Goal: Ask a question: Seek information or help from site administrators or community

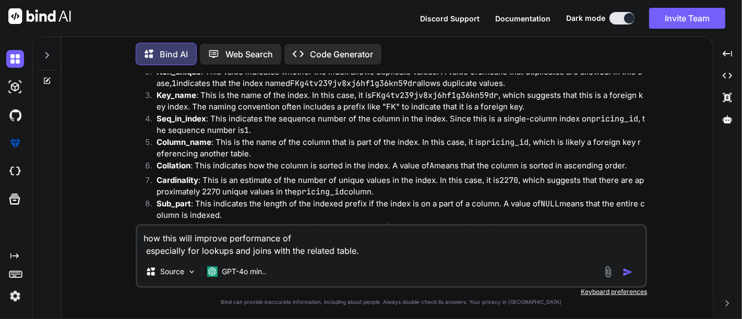
scroll to position [2915, 0]
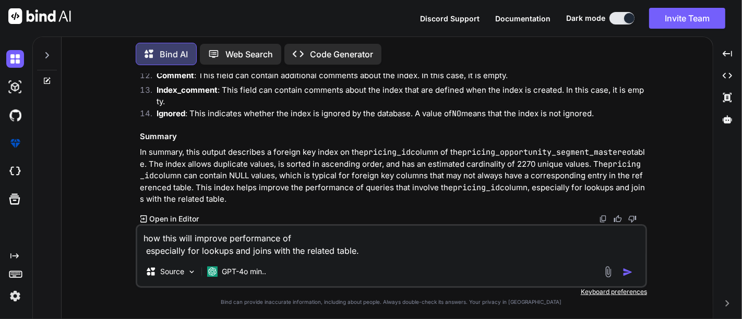
click at [629, 271] on img "button" at bounding box center [627, 272] width 10 height 10
type textarea "x"
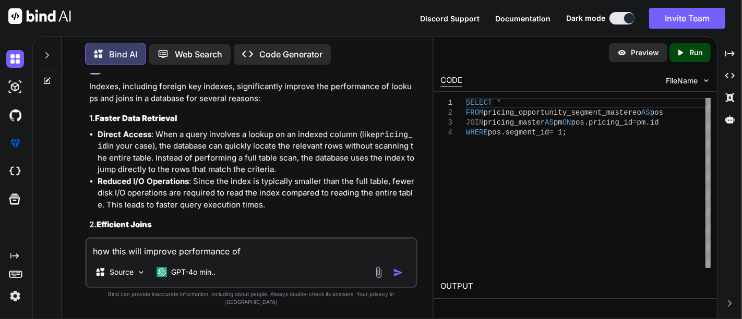
scroll to position [3837, 0]
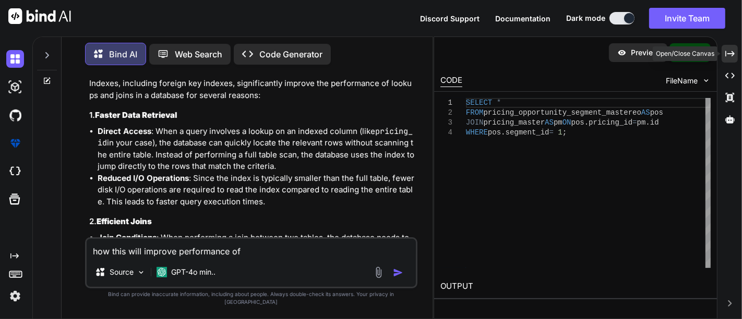
click at [728, 49] on icon "Created with Pixso." at bounding box center [729, 53] width 9 height 9
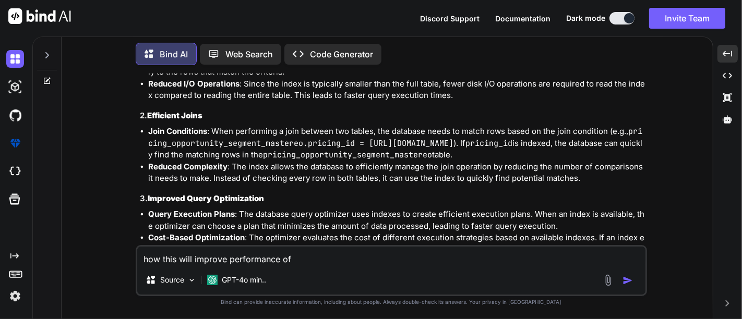
scroll to position [3195, 0]
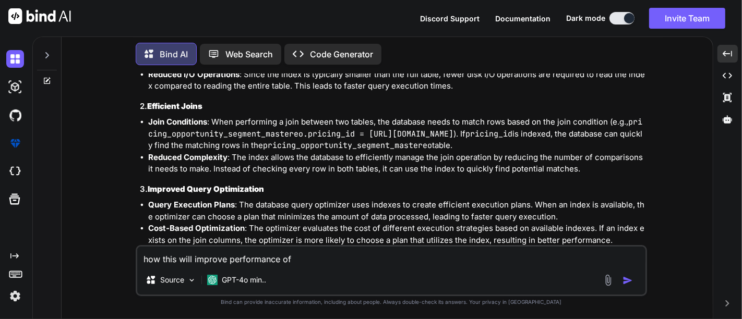
click at [246, 152] on li "Join Conditions : When performing a join between two tables, the database needs…" at bounding box center [396, 133] width 497 height 35
click at [314, 151] on code "pricing_opportunity_segment_mastereo" at bounding box center [347, 145] width 169 height 10
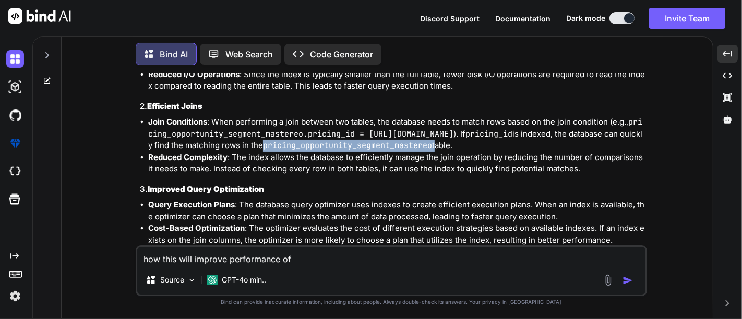
click at [314, 151] on code "pricing_opportunity_segment_mastereo" at bounding box center [347, 145] width 169 height 10
click at [329, 151] on code "pricing_opportunity_segment_mastereo" at bounding box center [347, 145] width 169 height 10
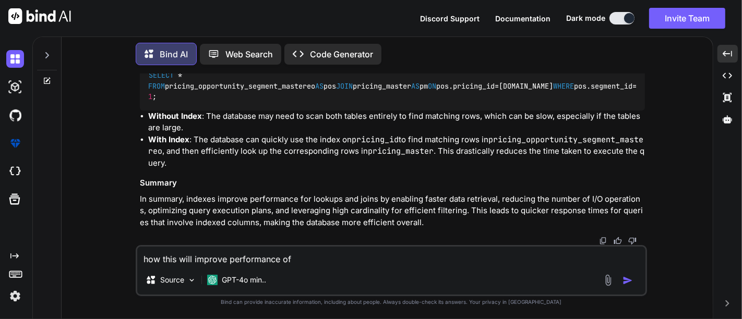
scroll to position [3551, 0]
click at [210, 252] on textarea "how this will improve performance of especially for lookups and joins with the …" at bounding box center [391, 256] width 508 height 19
type textarea "how do i"
type textarea "second number in array without sorting numbers."
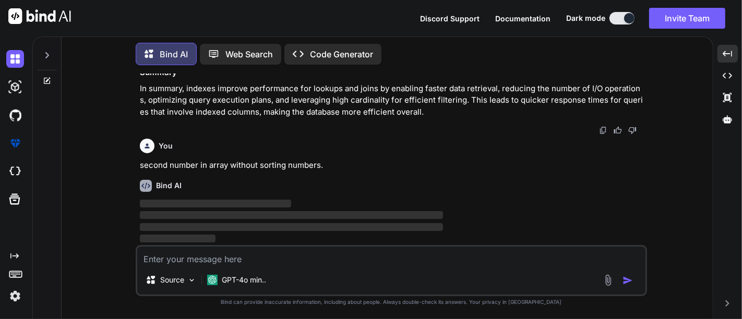
scroll to position [3661, 0]
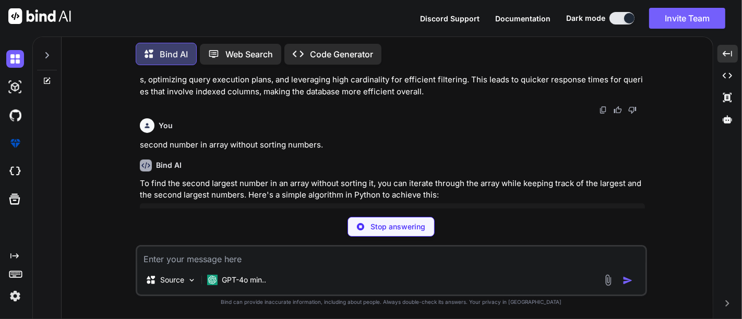
click at [414, 313] on div "You what is indexes and composite indexes in db. Bind AI In the context of data…" at bounding box center [391, 196] width 511 height 245
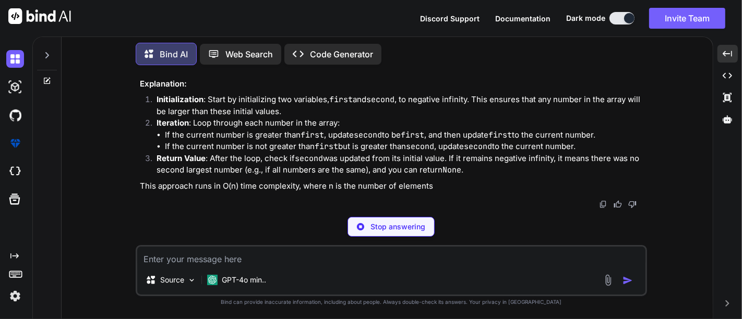
scroll to position [4888, 0]
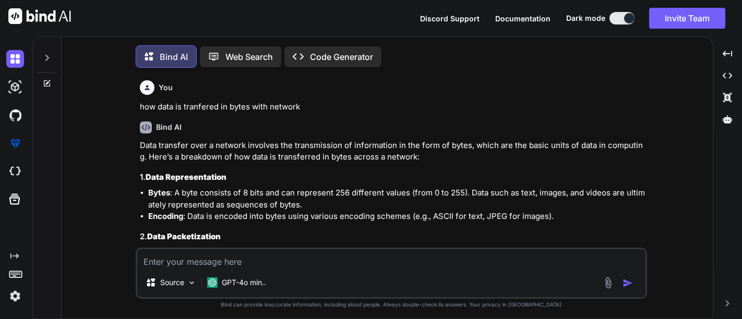
type textarea "x"
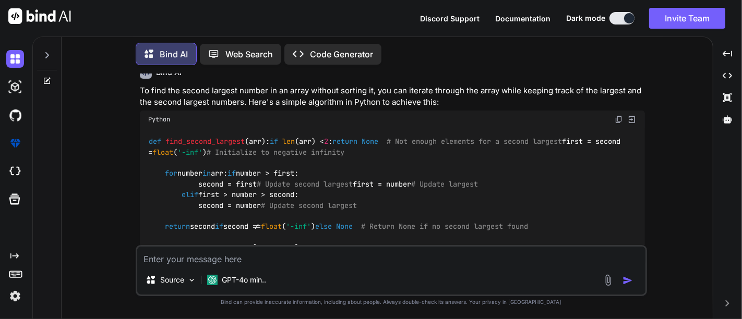
scroll to position [2381, 0]
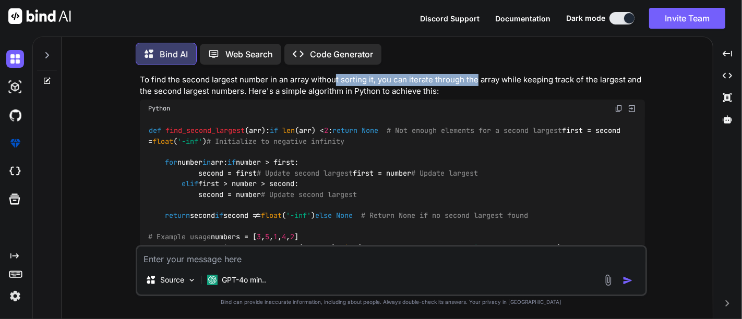
drag, startPoint x: 335, startPoint y: 92, endPoint x: 476, endPoint y: 89, distance: 140.9
click at [476, 89] on p "To find the second largest number in an array without sorting it, you can itera…" at bounding box center [392, 85] width 505 height 23
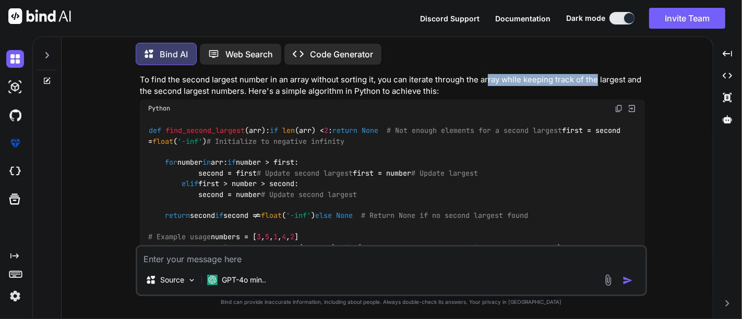
drag, startPoint x: 486, startPoint y: 88, endPoint x: 593, endPoint y: 90, distance: 106.9
click at [593, 90] on p "To find the second largest number in an array without sorting it, you can itera…" at bounding box center [392, 85] width 505 height 23
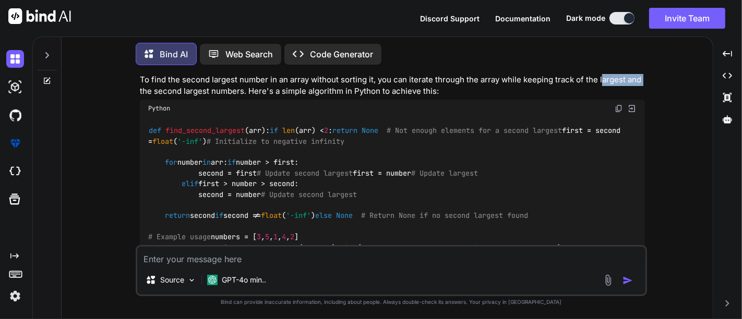
drag, startPoint x: 600, startPoint y: 89, endPoint x: 642, endPoint y: 90, distance: 41.8
click at [642, 90] on p "To find the second largest number in an array without sorting it, you can itera…" at bounding box center [392, 85] width 505 height 23
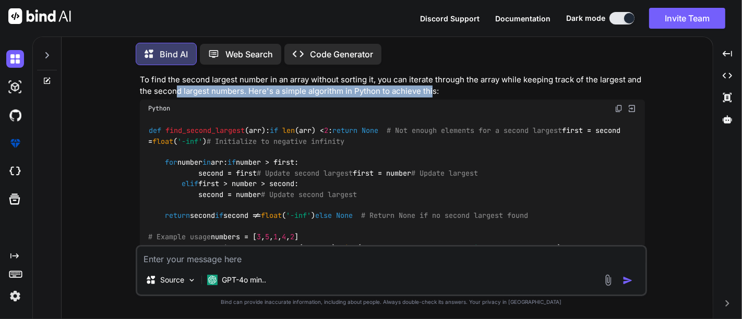
drag, startPoint x: 172, startPoint y: 102, endPoint x: 428, endPoint y: 106, distance: 255.6
click at [428, 98] on p "To find the second largest number in an array without sorting it, you can itera…" at bounding box center [392, 85] width 505 height 23
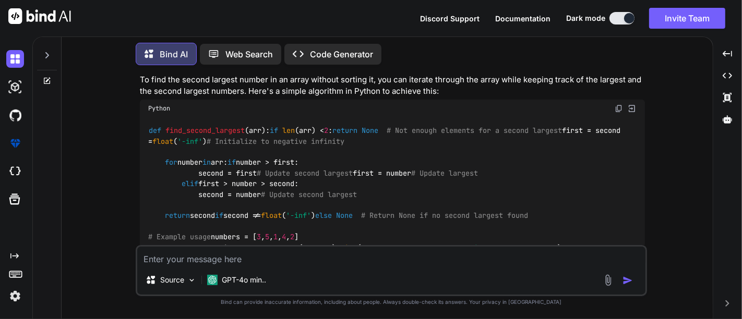
click at [423, 129] on div "def find_second_largest ( arr ): if len (arr) < 2 : return None # Not enough el…" at bounding box center [392, 189] width 505 height 144
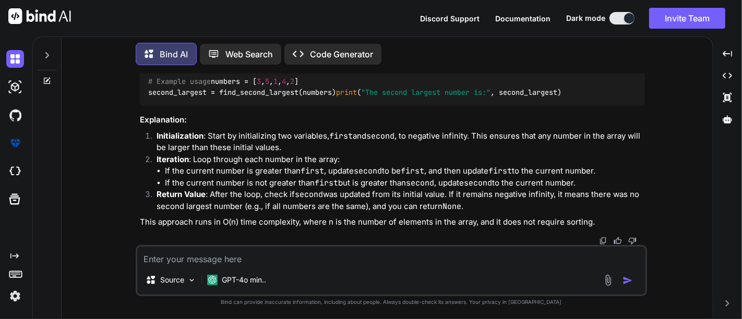
scroll to position [2621, 0]
click at [277, 252] on textarea at bounding box center [391, 256] width 508 height 19
type textarea "w"
type textarea "x"
type textarea "wh"
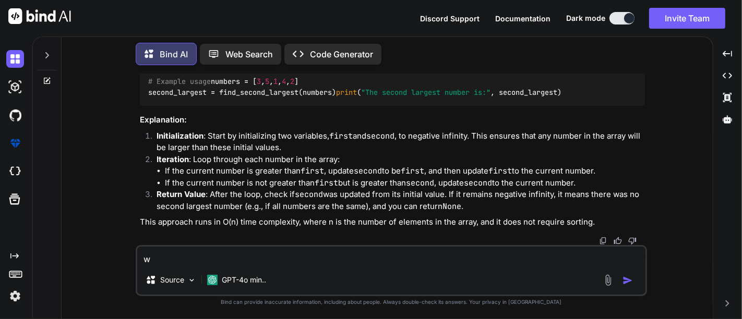
type textarea "x"
type textarea "wha"
type textarea "x"
type textarea "what"
type textarea "x"
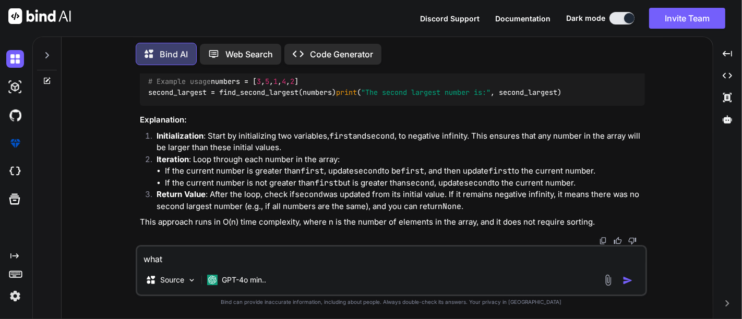
type textarea "what"
type textarea "x"
type textarea "what i"
type textarea "x"
type textarea "what is"
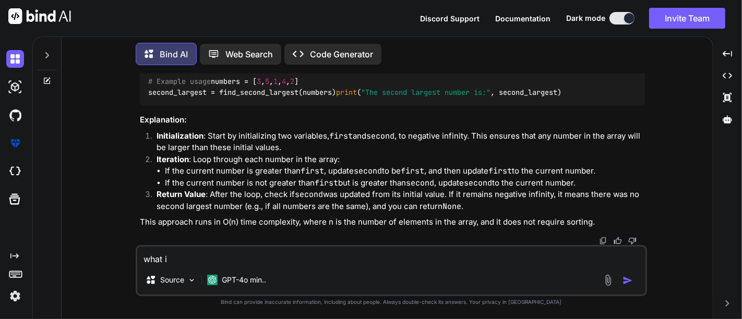
type textarea "x"
type textarea "what i"
type textarea "x"
type textarea "what id"
type textarea "x"
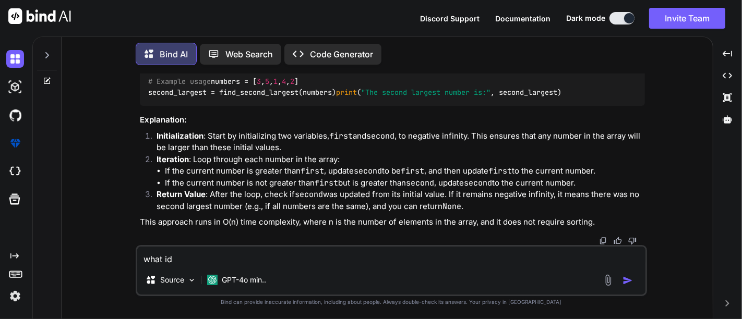
type textarea "what id"
type textarea "x"
type textarea "what id"
type textarea "x"
type textarea "what i"
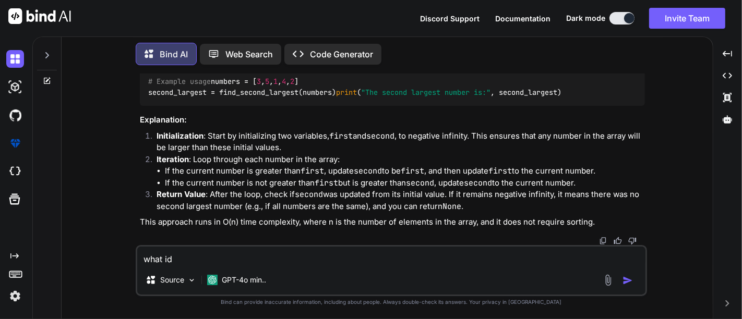
type textarea "x"
type textarea "what if"
type textarea "x"
type textarea "what if"
type textarea "x"
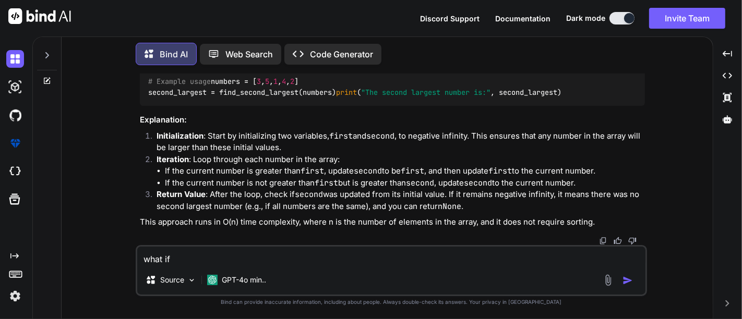
type textarea "what if i"
type textarea "x"
type textarea "what if it"
type textarea "x"
type textarea "what if it"
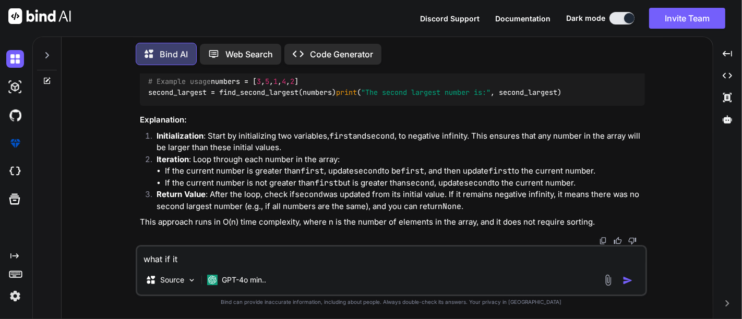
type textarea "x"
type textarea "what if it i"
type textarea "x"
type textarea "what if it is"
type textarea "x"
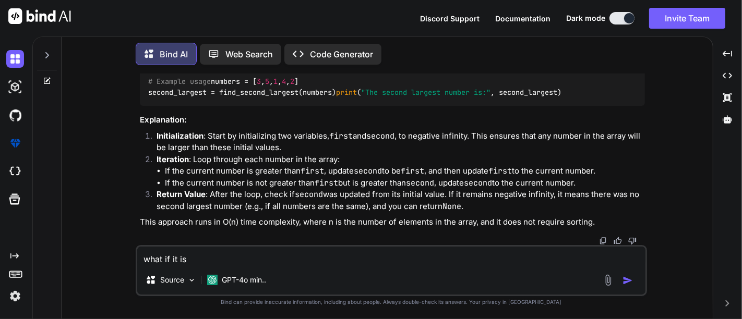
type textarea "what if it is"
type textarea "x"
type textarea "what if it is i"
type textarea "x"
type textarea "what if it is in"
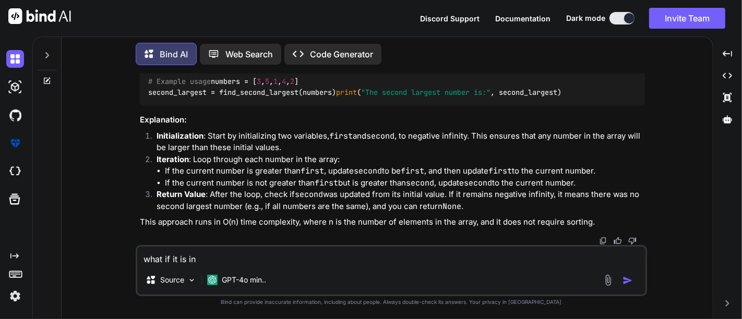
type textarea "x"
type textarea "what if it is in"
type textarea "x"
type textarea "what if it is in j"
type textarea "x"
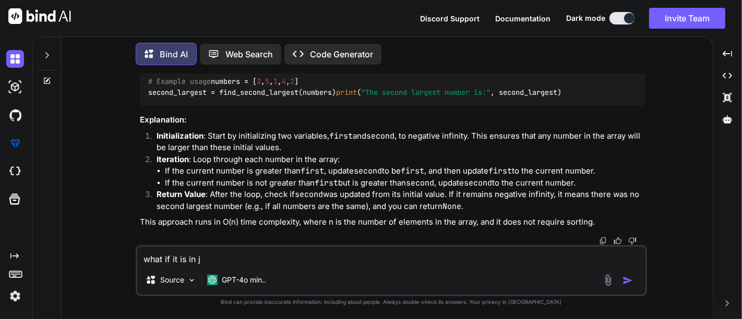
type textarea "what if it is in"
type textarea "x"
type textarea "what if it is in j"
type textarea "x"
type textarea "what if it is in ja"
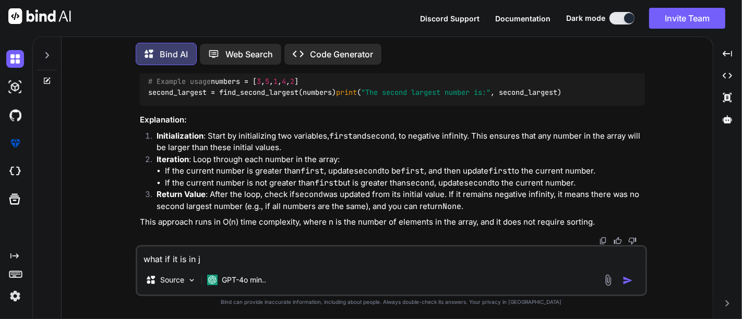
type textarea "x"
type textarea "what if it is in [GEOGRAPHIC_DATA]"
type textarea "x"
type textarea "what if it is in [GEOGRAPHIC_DATA]"
type textarea "x"
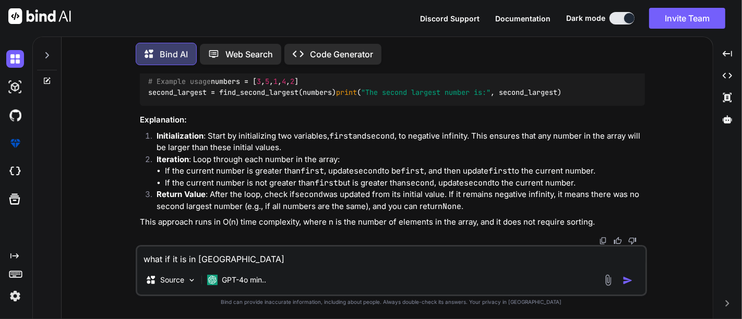
type textarea "what if it is in [GEOGRAPHIC_DATA]"
type textarea "x"
type textarea "what if it is in [GEOGRAPHIC_DATA] a"
type textarea "x"
type textarea "what if it is in java an"
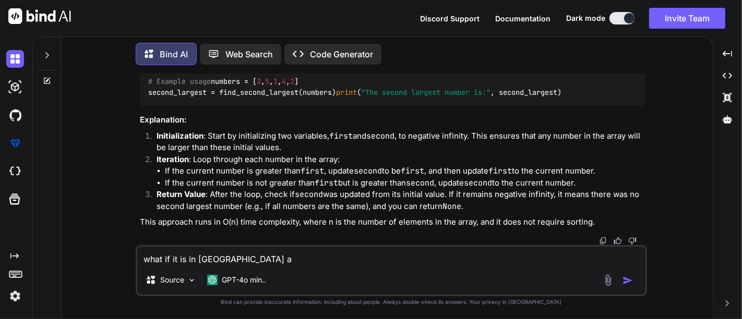
type textarea "x"
type textarea "what if it is in [GEOGRAPHIC_DATA] and"
type textarea "x"
type textarea "what if it is in [GEOGRAPHIC_DATA] and"
type textarea "x"
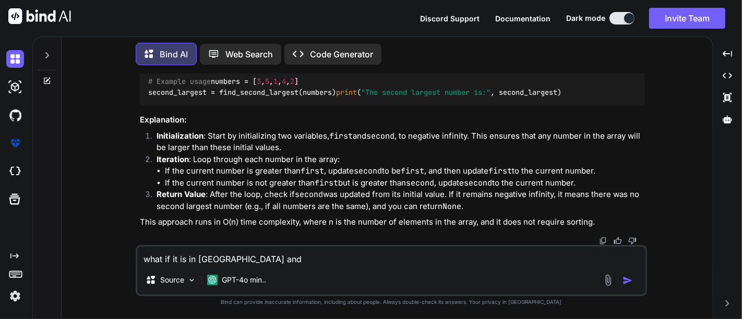
type textarea "what if it is in java and l"
type textarea "x"
type textarea "what if it is in java and la"
type textarea "x"
type textarea "what if it is in [GEOGRAPHIC_DATA] and las"
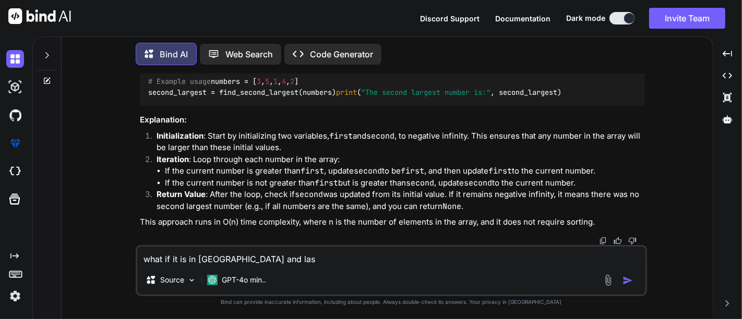
type textarea "x"
type textarea "what if it is in [GEOGRAPHIC_DATA] and last"
type textarea "x"
type textarea "what if it is in [GEOGRAPHIC_DATA] and last"
type textarea "x"
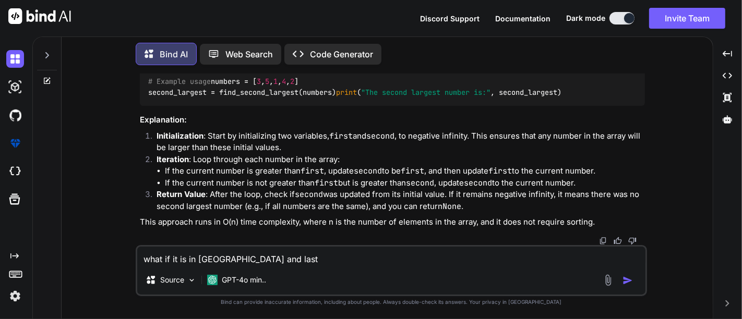
type textarea "what if it is in [GEOGRAPHIC_DATA] and last n"
type textarea "x"
type textarea "what if it is in java and last nu"
type textarea "x"
type textarea "what if it is in [GEOGRAPHIC_DATA] and last num"
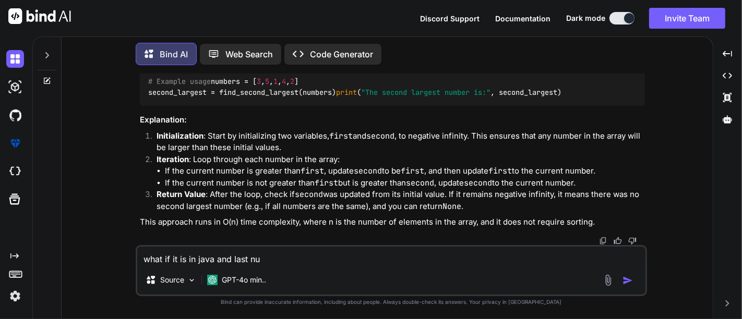
type textarea "x"
type textarea "what if it is in java and last numb"
type textarea "x"
type textarea "what if it is in [GEOGRAPHIC_DATA] and last numbe"
type textarea "x"
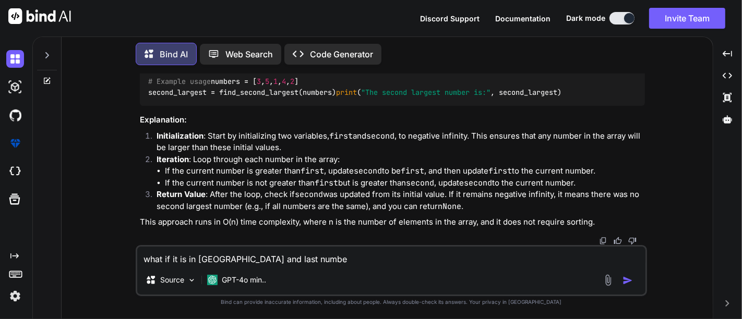
type textarea "what if it is in [GEOGRAPHIC_DATA] and last number"
type textarea "x"
type textarea "what if it is in [GEOGRAPHIC_DATA] and last number"
type textarea "x"
type textarea "what if it is in java and last number i"
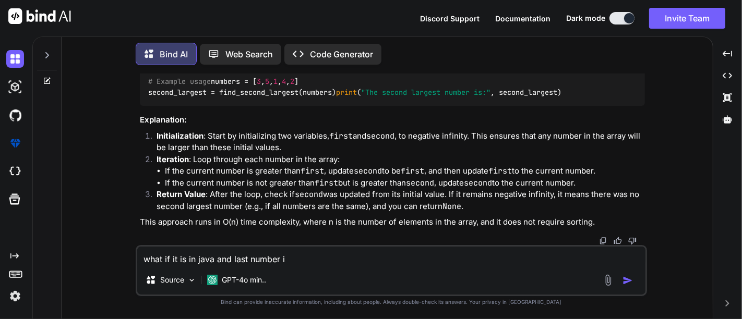
type textarea "x"
type textarea "what if it is in java and last number is"
type textarea "x"
type textarea "what if it is in java and last number is"
type textarea "x"
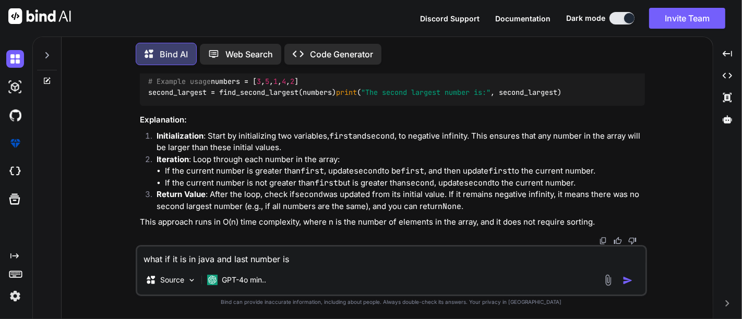
type textarea "what if it is in [GEOGRAPHIC_DATA] and last number is d"
type textarea "x"
type textarea "what if it is in java and last number is du"
type textarea "x"
type textarea "what if it is in java and last number is dup"
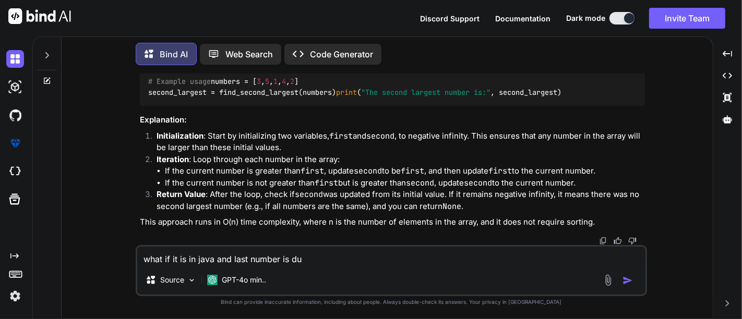
type textarea "x"
type textarea "what if it is in java and last number is dupl"
type textarea "x"
type textarea "what if it is in java and last number is dupli"
type textarea "x"
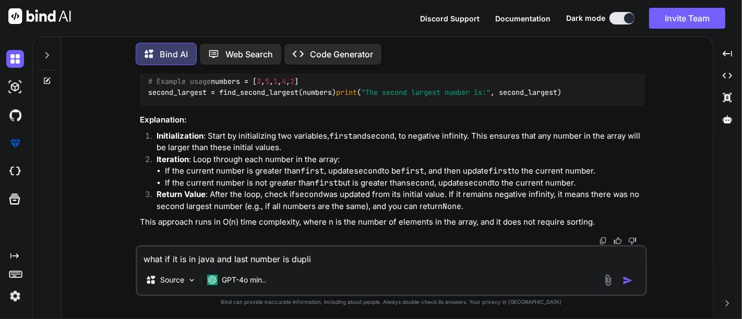
type textarea "what if it is in java and last number is duplic"
type textarea "x"
type textarea "what if it is in [GEOGRAPHIC_DATA] and last number is duplica"
type textarea "x"
type textarea "what if it is in [GEOGRAPHIC_DATA] and last number is duplicat"
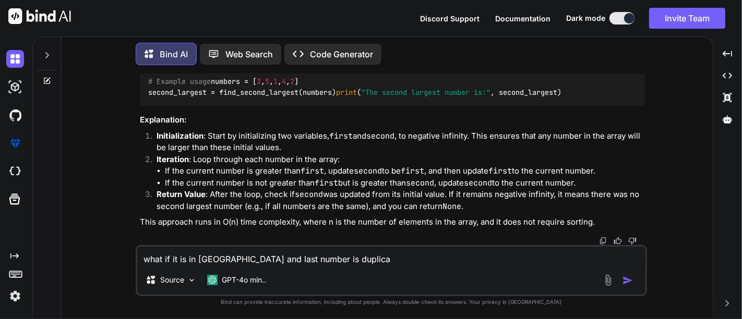
type textarea "x"
type textarea "what if it is in java and last number is duplicate"
type textarea "x"
type textarea "what if it is in java and last number is duplicate"
type textarea "x"
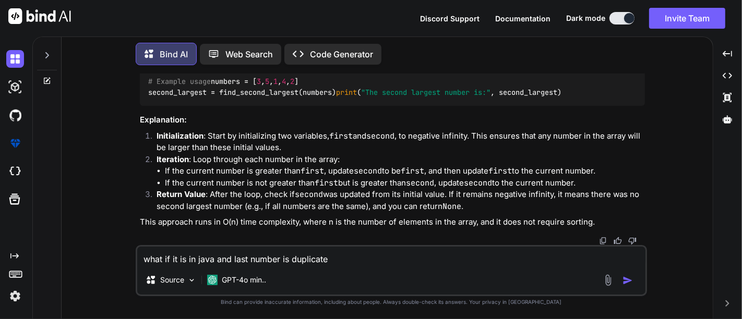
type textarea "what if it is in java and last number is duplicate a"
type textarea "x"
type textarea "what if it is in java and last number is duplicate an"
type textarea "x"
type textarea "what if it is in java and last number is duplicate and"
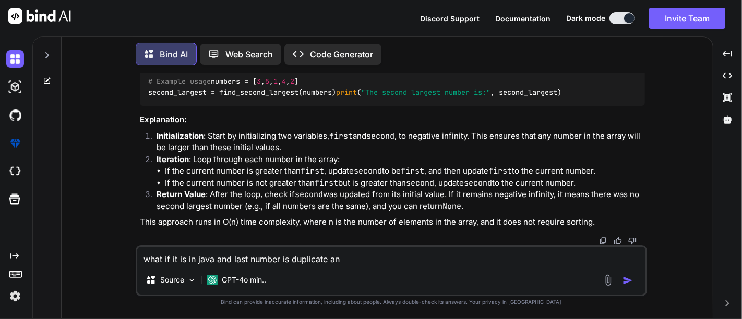
type textarea "x"
type textarea "what if it is in java and last number is duplicate and"
type textarea "x"
type textarea "what if it is in java and last number is duplicate and"
type textarea "x"
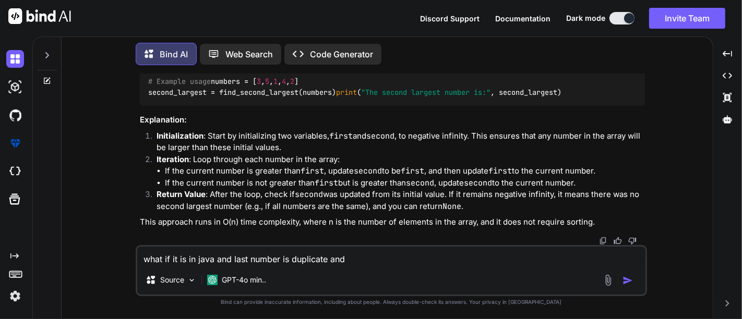
type textarea "what if it is in java and last number is duplicate an"
type textarea "x"
type textarea "what if it is in java and last number is duplicate a"
type textarea "x"
type textarea "what if it is in java and last number is duplicate"
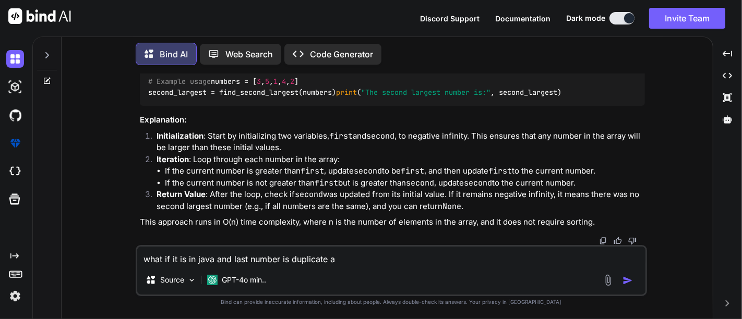
type textarea "x"
type textarea "what if it is in java and last number is duplicate t"
type textarea "x"
type textarea "what if it is in [GEOGRAPHIC_DATA] and last number is duplicate th"
type textarea "x"
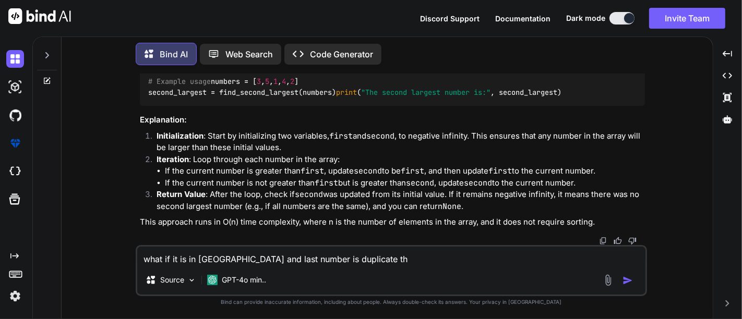
type textarea "what if it is in java and last number is duplicate the"
type textarea "x"
type textarea "what if it is in java and last number is duplicate then"
type textarea "x"
type textarea "what if it is in java and last number is duplicate then"
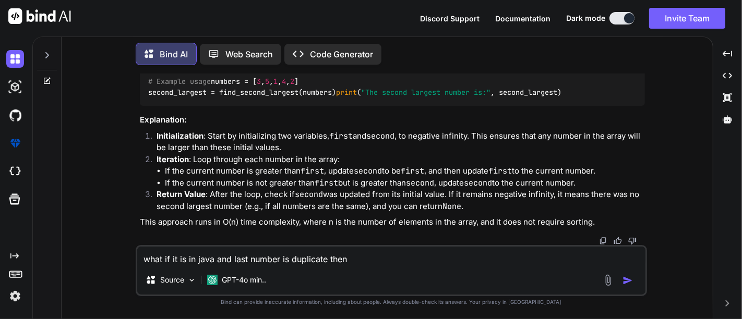
type textarea "x"
type textarea "what if it is in java and last number is duplicate then g"
type textarea "x"
type textarea "what if it is in [GEOGRAPHIC_DATA] and last number is duplicate then gi"
type textarea "x"
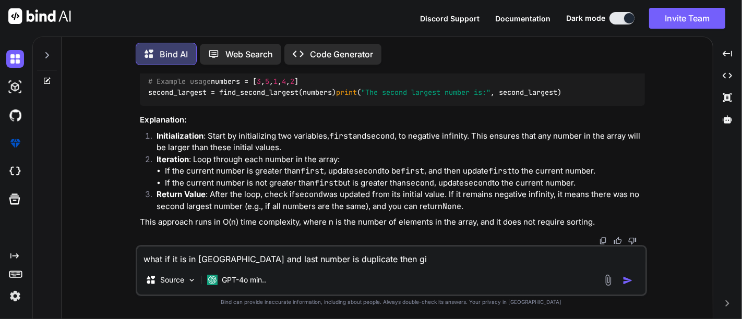
type textarea "what if it is in java and last number is duplicate then giv"
type textarea "x"
type textarea "what if it is in java and last number is duplicate then give"
type textarea "x"
type textarea "what if it is in java and last number is duplicate then give"
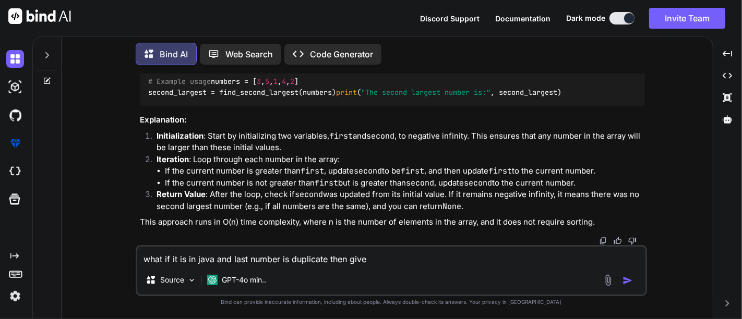
type textarea "x"
type textarea "what if it is in java and last number is duplicate then give i"
type textarea "x"
type textarea "what if it is in java and last number is duplicate then give it"
type textarea "x"
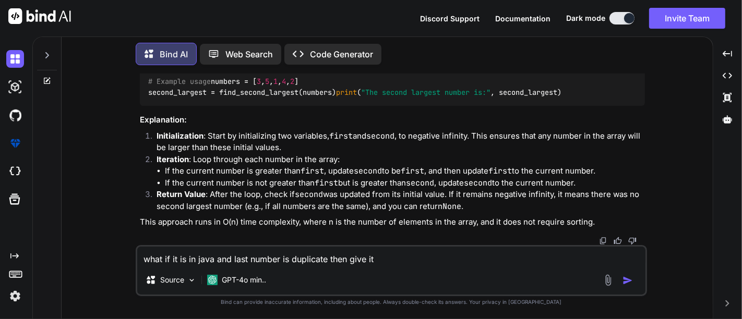
type textarea "what if it is in java and last number is duplicate then give it"
type textarea "x"
type textarea "what if it is in [GEOGRAPHIC_DATA] and last number is duplicate then give it w"
type textarea "x"
type textarea "what if it is in [GEOGRAPHIC_DATA] and last number is duplicate then give it wi"
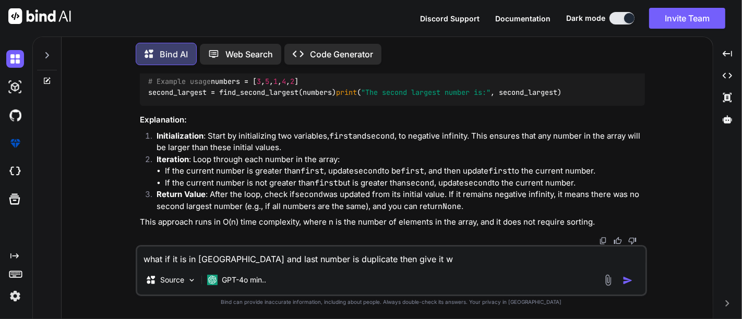
type textarea "x"
type textarea "what if it is in java and last number is duplicate then give it wit"
type textarea "x"
type textarea "what if it is in java and last number is duplicate then give it with"
type textarea "x"
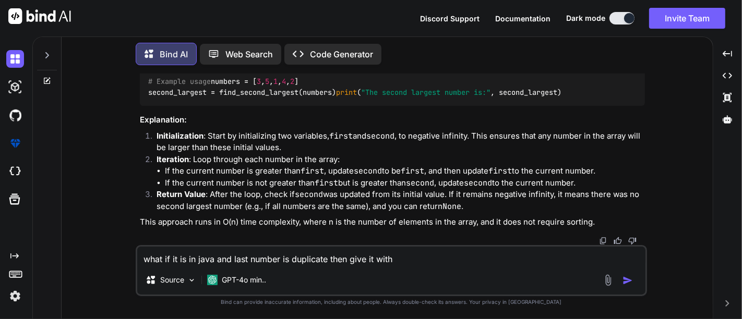
type textarea "what if it is in java and last number is duplicate then give it with"
type textarea "x"
type textarea "what if it is in java and last number is duplicate then give it with e"
type textarea "x"
type textarea "what if it is in java and last number is duplicate then give it with ex"
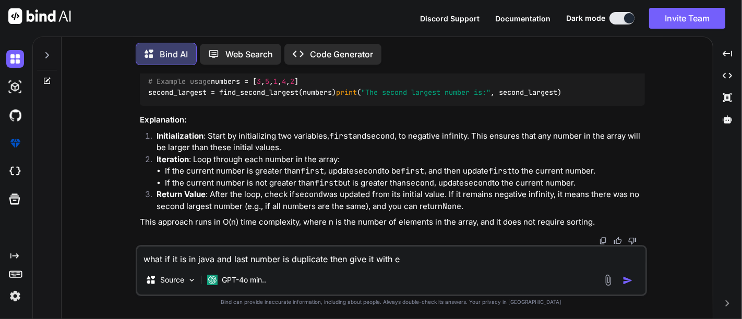
type textarea "x"
type textarea "what if it is in java and last number is duplicate then give it with exa"
type textarea "x"
type textarea "what if it is in java and last number is duplicate then give it with exam"
type textarea "x"
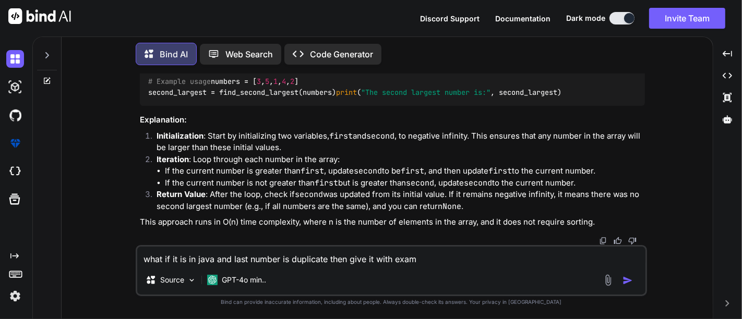
type textarea "what if it is in java and last number is duplicate then give it with examo"
type textarea "x"
type textarea "what if it is in java and last number is duplicate then give it with examok"
type textarea "x"
type textarea "what if it is in java and last number is duplicate then give it with examokl"
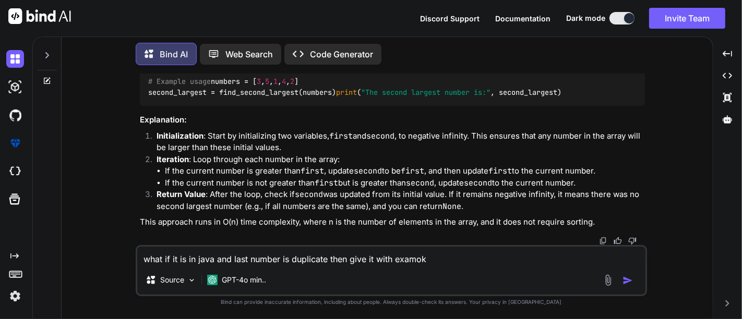
type textarea "x"
type textarea "what if it is in java and last number is duplicate then give it with examok"
type textarea "x"
type textarea "what if it is in java and last number is duplicate then give it with examo"
type textarea "x"
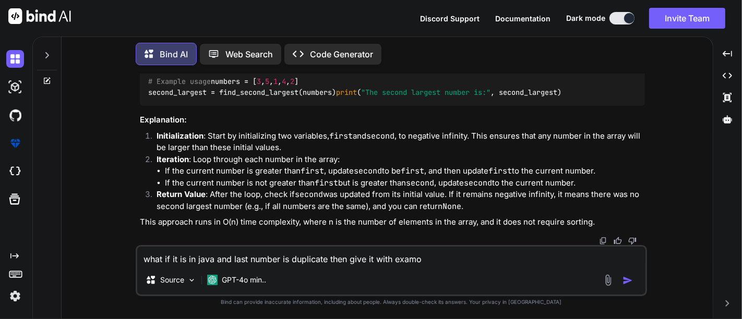
type textarea "what if it is in java and last number is duplicate then give it with exam"
type textarea "x"
type textarea "what if it is in java and last number is duplicate then give it with exa"
type textarea "x"
type textarea "what if it is in java and last number is duplicate then give it with exam"
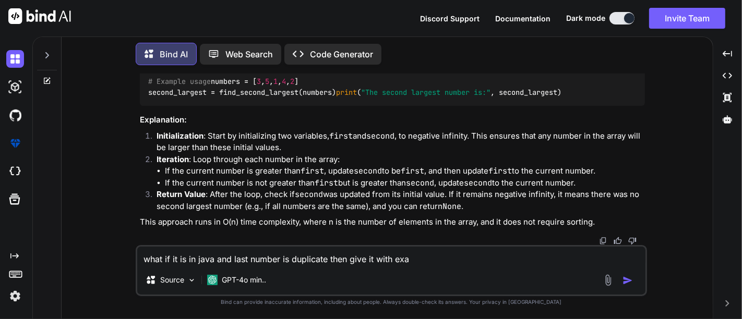
type textarea "x"
type textarea "what if it is in java and last number is duplicate then give it with examp"
type textarea "x"
type textarea "what if it is in java and last number is duplicate then give it with exampl"
type textarea "x"
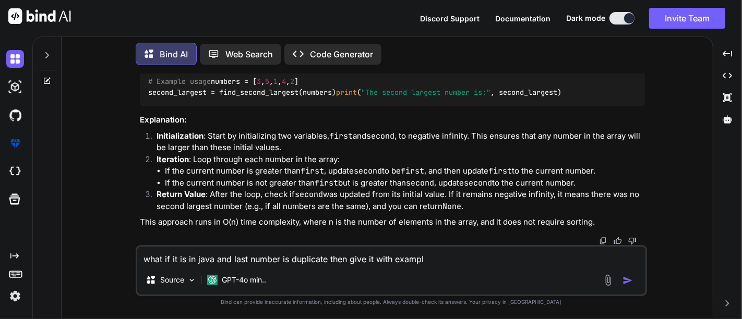
type textarea "what if it is in java and last number is duplicate then give it with example"
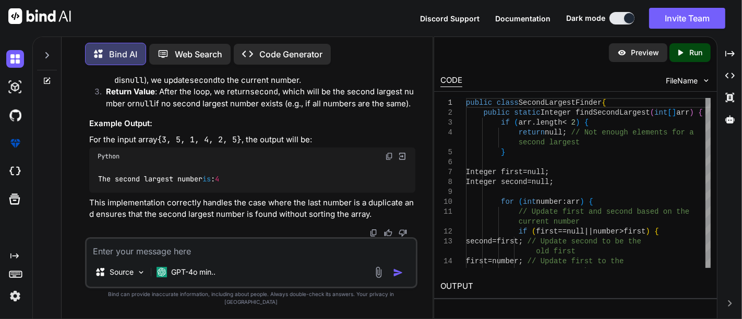
scroll to position [4058, 0]
click at [733, 50] on icon "Created with Pixso." at bounding box center [729, 53] width 9 height 9
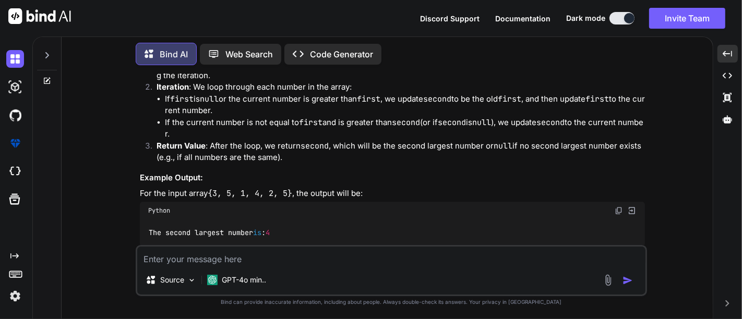
scroll to position [3017, 0]
